Goal: Check status: Check status

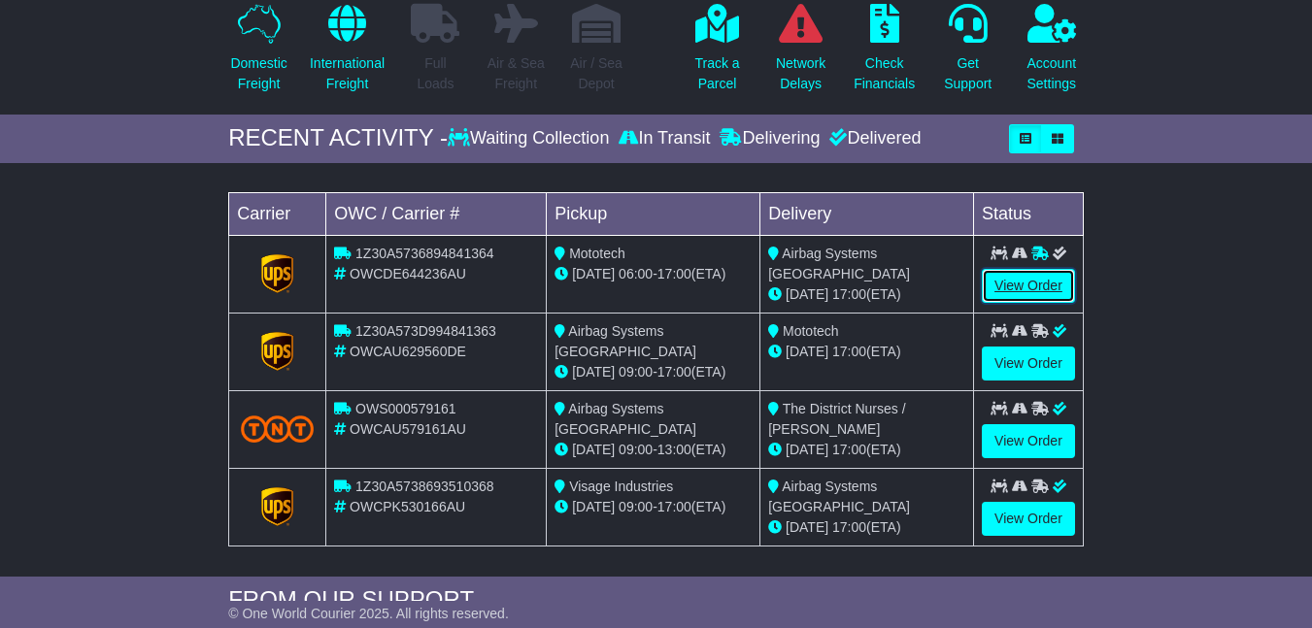
click at [1028, 303] on link "View Order" at bounding box center [1028, 286] width 93 height 34
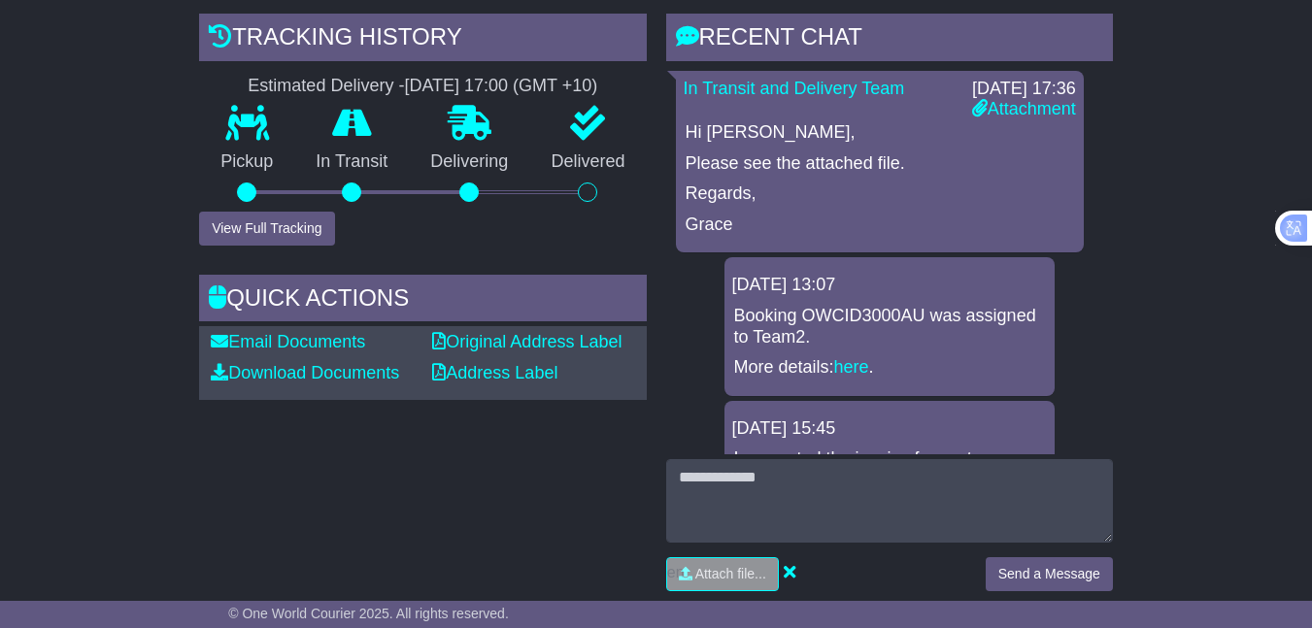
scroll to position [485, 0]
click at [1021, 117] on link "Attachment" at bounding box center [1024, 107] width 104 height 19
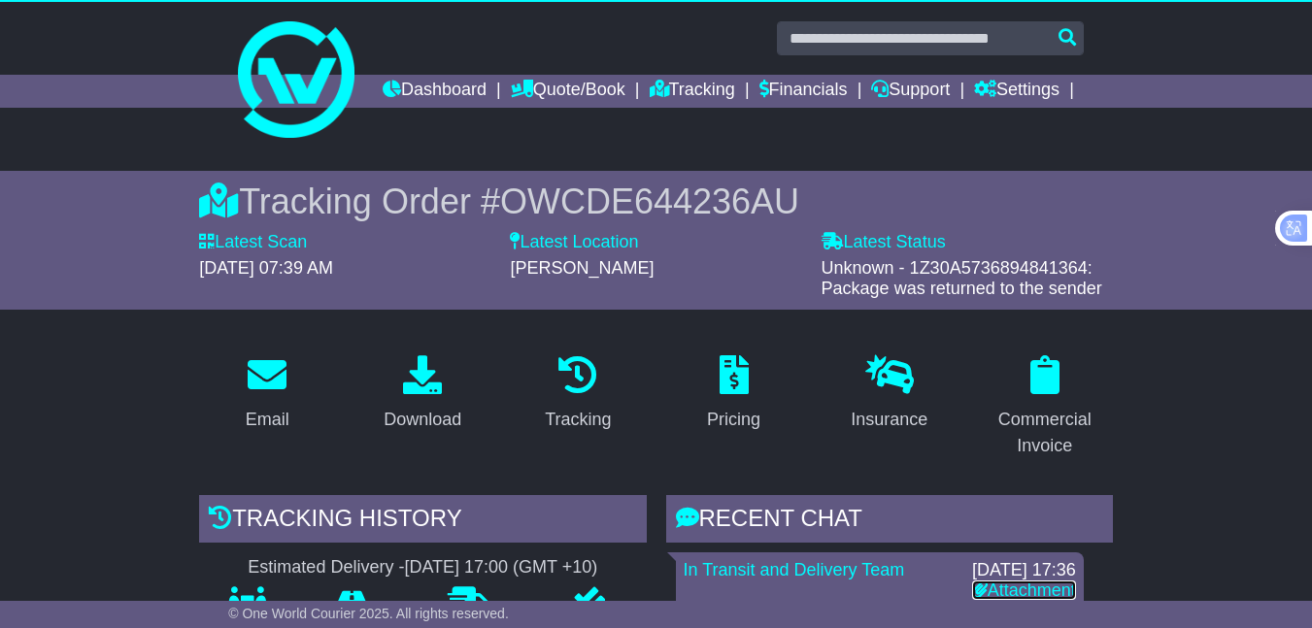
scroll to position [0, 0]
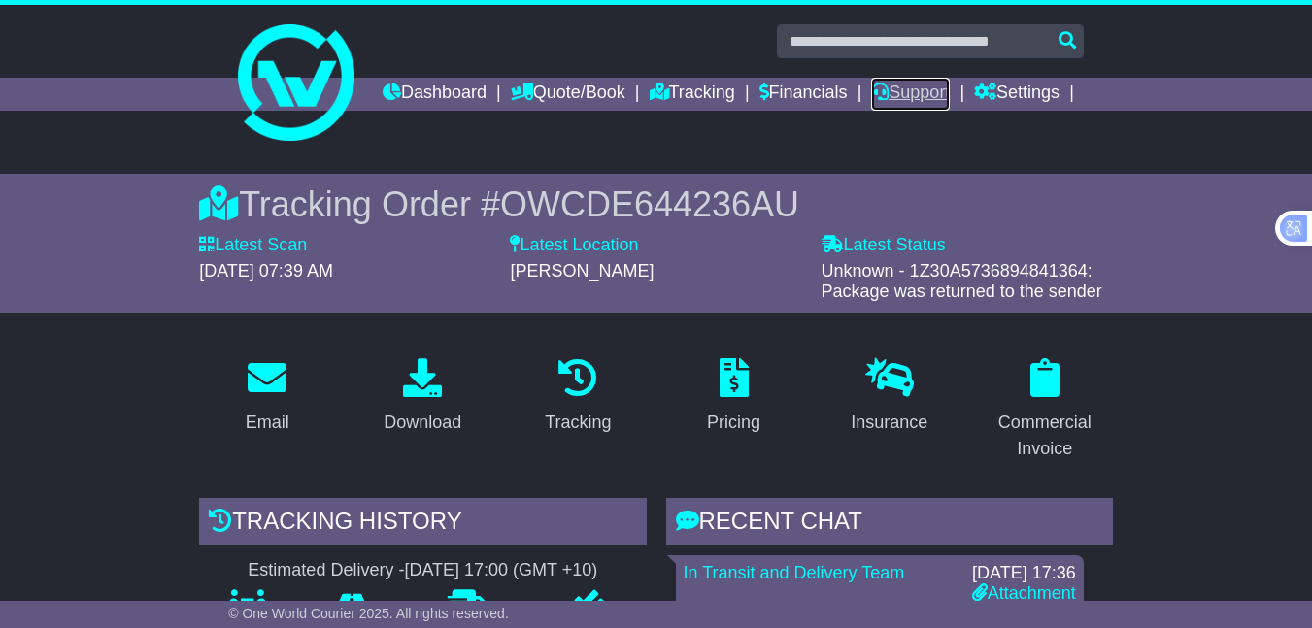
click at [950, 87] on link "Support" at bounding box center [910, 94] width 79 height 33
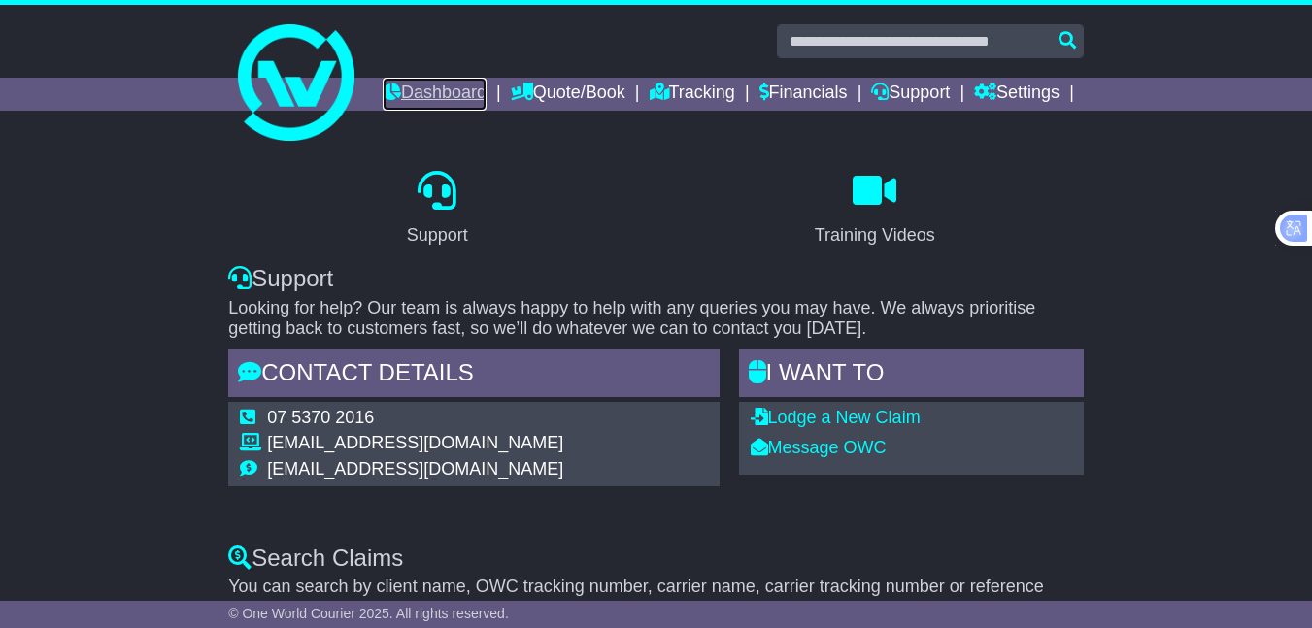
click at [486, 90] on link "Dashboard" at bounding box center [435, 94] width 104 height 33
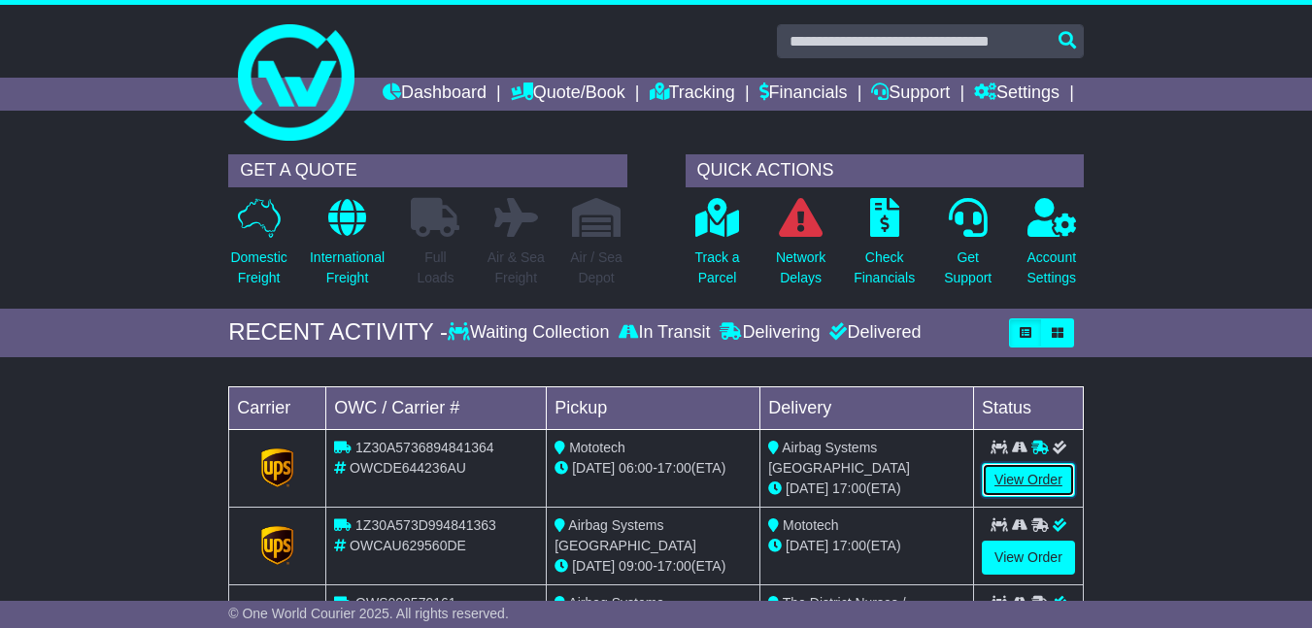
click at [1050, 497] on link "View Order" at bounding box center [1028, 480] width 93 height 34
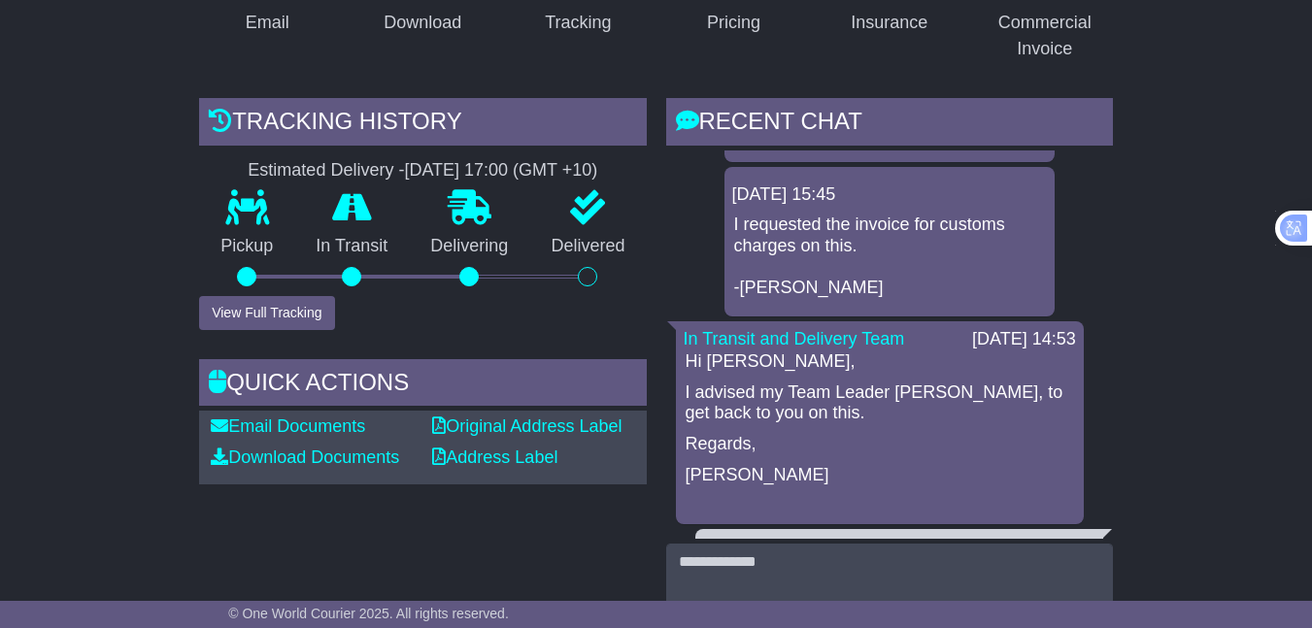
scroll to position [304, 0]
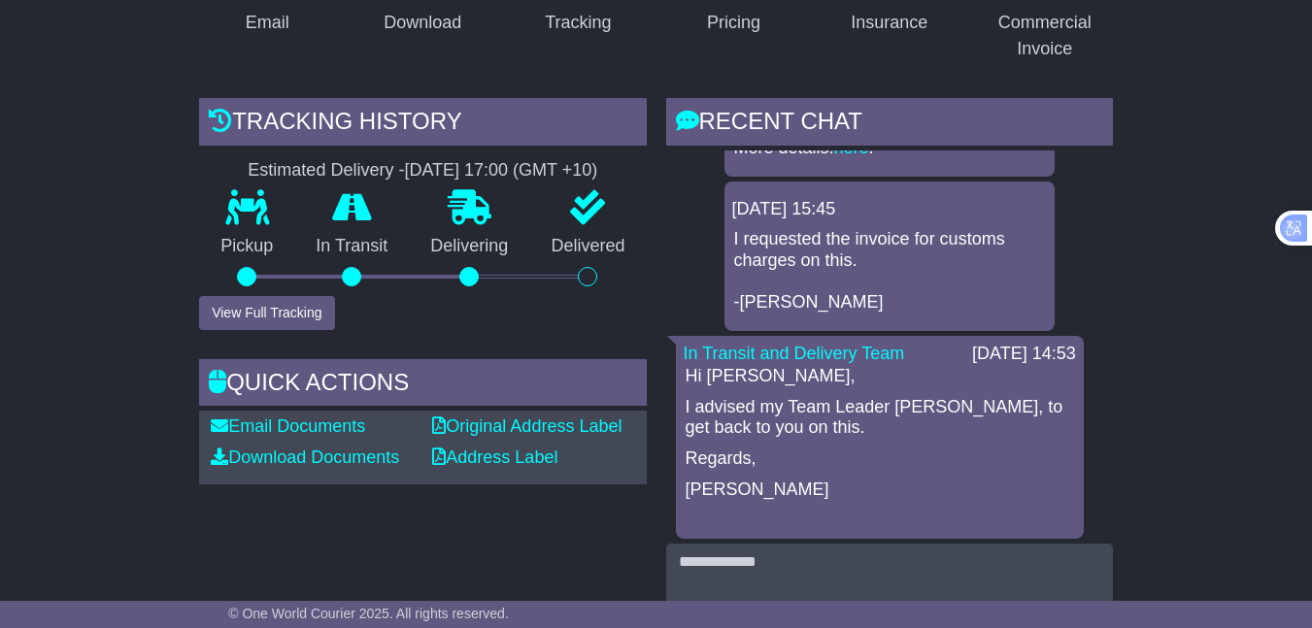
drag, startPoint x: 1113, startPoint y: 247, endPoint x: 1121, endPoint y: 299, distance: 53.2
click at [1116, 322] on div "RECENT CHAT Loading... No messages In Transit and Delivery Team 15 Sep 2025 17:…" at bounding box center [889, 394] width 466 height 592
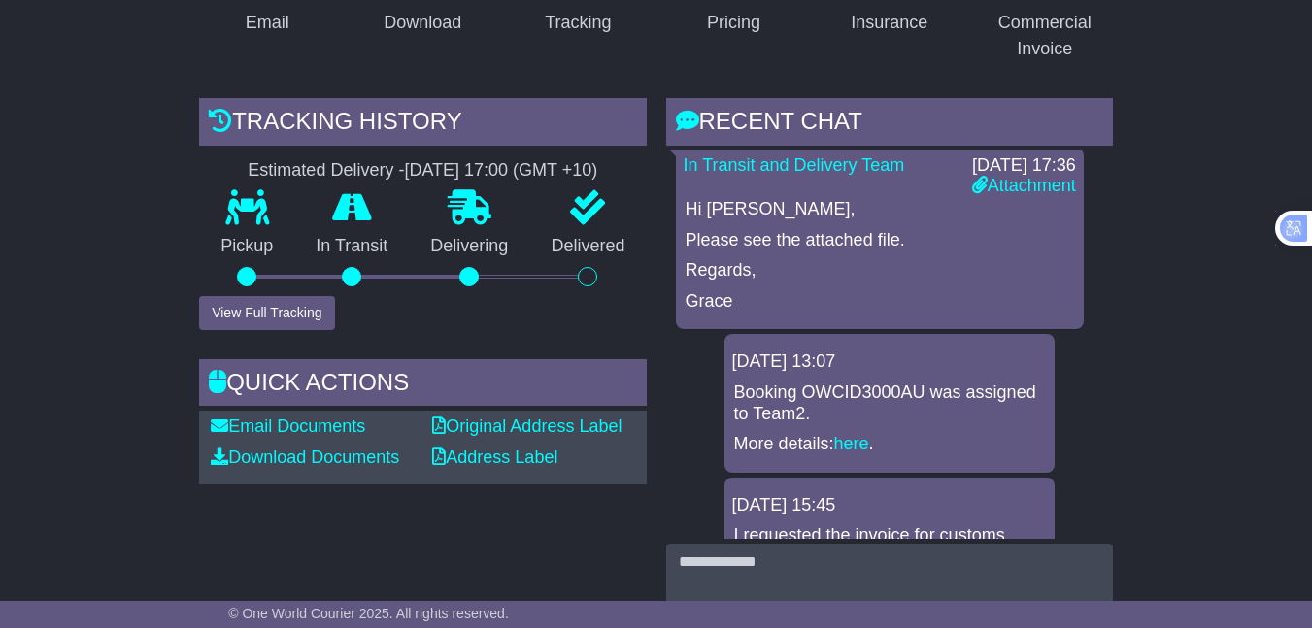
scroll to position [219, 0]
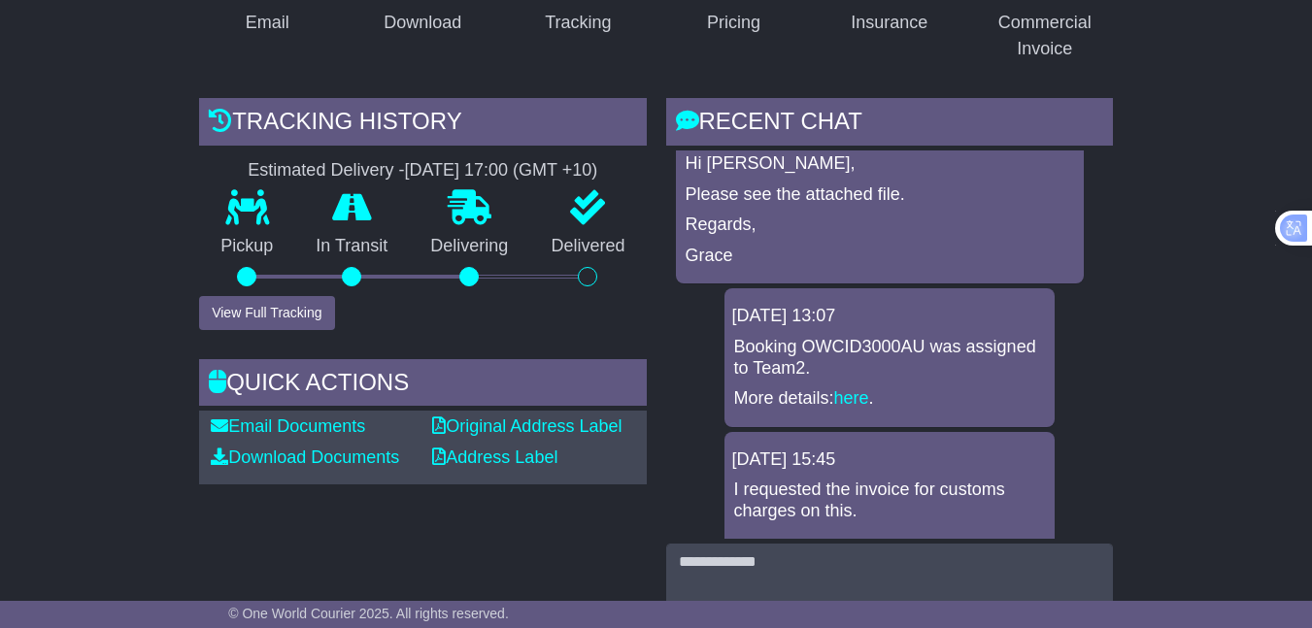
scroll to position [0, 0]
